Goal: Task Accomplishment & Management: Complete application form

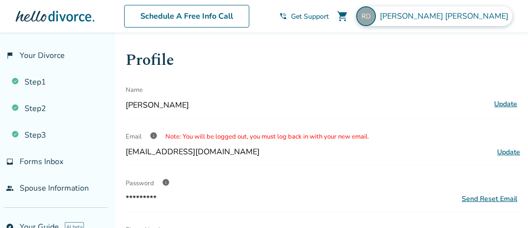
click at [464, 14] on span "[PERSON_NAME]" at bounding box center [446, 16] width 133 height 11
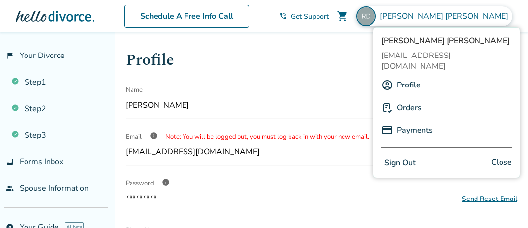
click at [416, 76] on link "Profile" at bounding box center [409, 85] width 24 height 19
click at [410, 76] on link "Profile" at bounding box center [409, 85] width 24 height 19
click at [498, 156] on span "Close" at bounding box center [501, 163] width 21 height 14
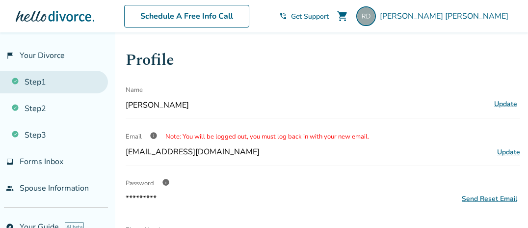
click at [28, 81] on link "Step 1" at bounding box center [54, 82] width 108 height 23
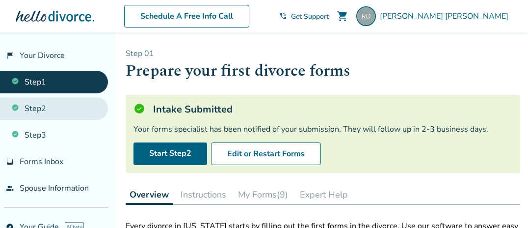
click at [25, 106] on link "Step 2" at bounding box center [54, 108] width 108 height 23
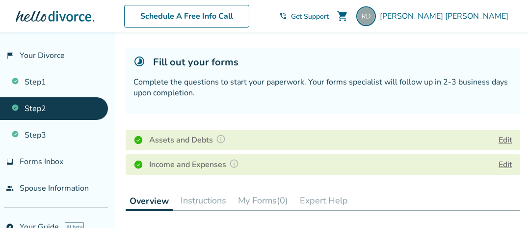
scroll to position [52, 0]
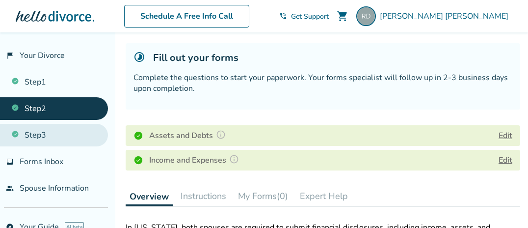
click at [23, 134] on link "Step 3" at bounding box center [54, 135] width 108 height 23
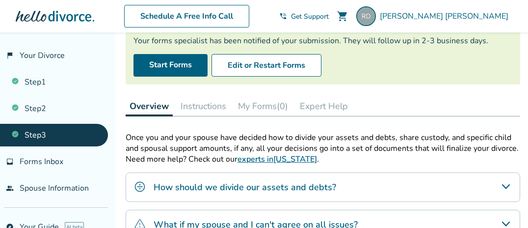
scroll to position [104, 0]
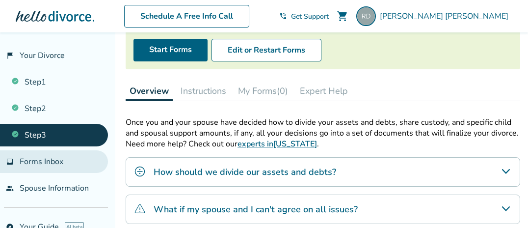
click at [44, 161] on span "Forms Inbox" at bounding box center [42, 161] width 44 height 11
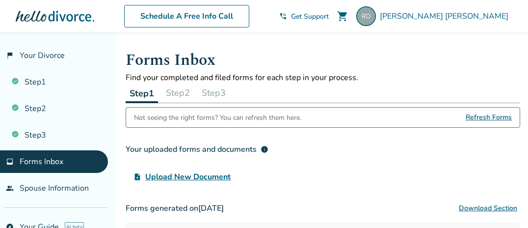
click at [480, 116] on span "Refresh Forms" at bounding box center [489, 117] width 46 height 20
click at [479, 115] on span "Refresh Forms" at bounding box center [489, 117] width 46 height 20
click at [186, 92] on button "Step 2" at bounding box center [178, 93] width 32 height 20
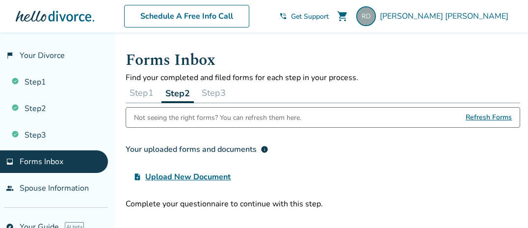
click at [218, 95] on button "Step 3" at bounding box center [214, 93] width 32 height 20
click at [481, 113] on span "Refresh Forms" at bounding box center [489, 117] width 46 height 20
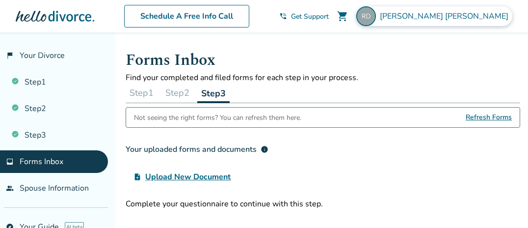
click at [479, 13] on span "[PERSON_NAME]" at bounding box center [446, 16] width 133 height 11
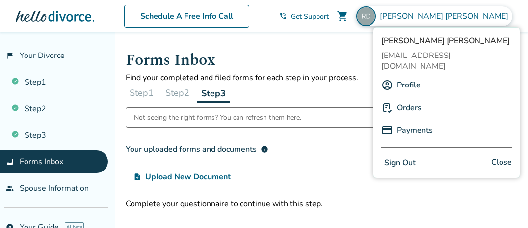
click at [415, 76] on link "Profile" at bounding box center [409, 85] width 24 height 19
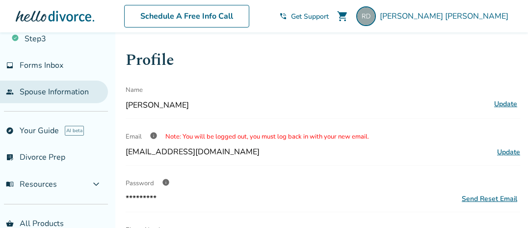
scroll to position [63, 0]
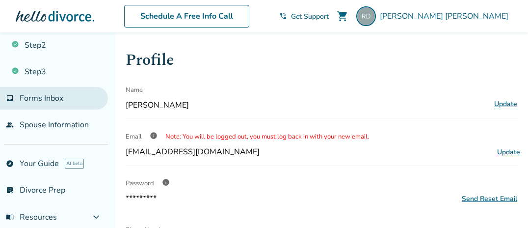
click at [54, 97] on span "Forms Inbox" at bounding box center [42, 98] width 44 height 11
